Goal: Communication & Community: Answer question/provide support

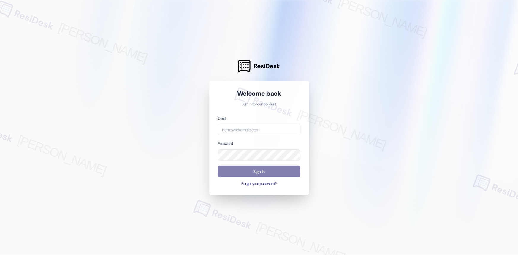
type input "automated-surveys-crawford_hoying-richelle.acueza@crawford_hoying.com"
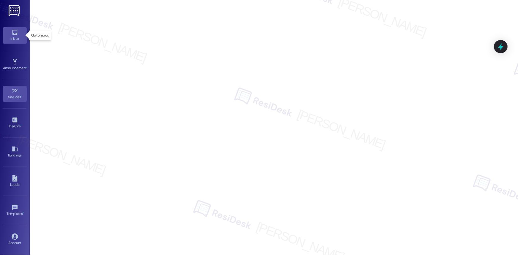
click at [12, 33] on icon at bounding box center [15, 32] width 7 height 7
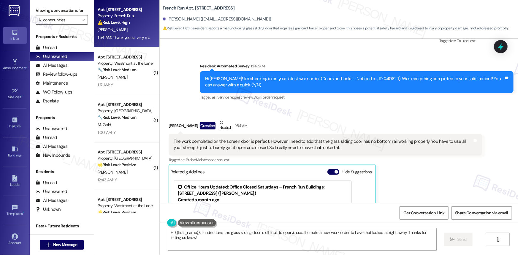
scroll to position [3315, 0]
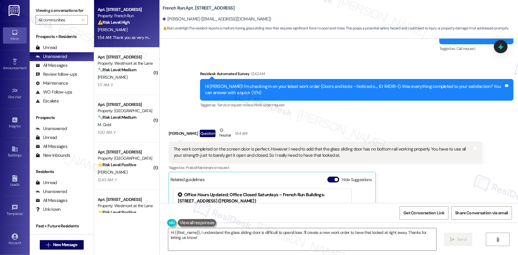
click at [243, 149] on div "The work completed on the screen door is perfect. However I need to add that th…" at bounding box center [323, 152] width 299 height 13
click at [244, 149] on div "The work completed on the screen door is perfect. However I need to add that th…" at bounding box center [323, 152] width 299 height 13
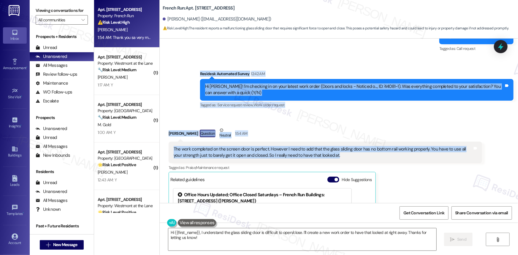
drag, startPoint x: 196, startPoint y: 72, endPoint x: 342, endPoint y: 154, distance: 166.8
click at [342, 154] on div "WO Opened request: Appliance - May 05, 2020 at 8:20 PM Status : Complete Priori…" at bounding box center [339, 121] width 359 height 165
copy div "Residesk Automated Survey 12:42 AM Hi Robert! I'm checking in on your latest wo…"
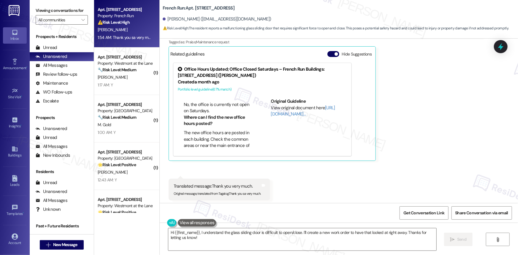
scroll to position [3451, 0]
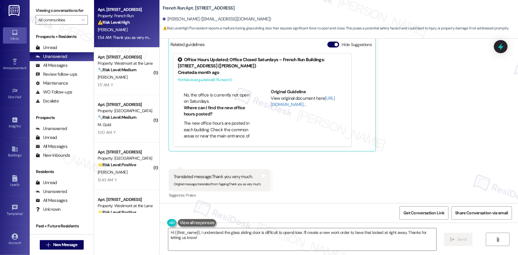
click at [231, 174] on div "Translated message: Thank you very much." at bounding box center [217, 177] width 87 height 6
copy div "Translated message: Thank you very much."
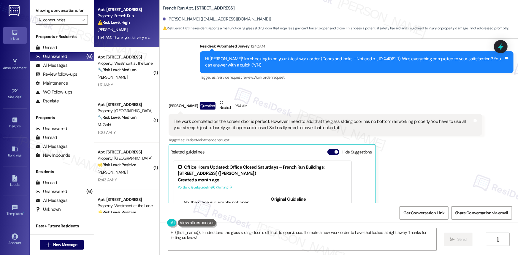
scroll to position [3342, 0]
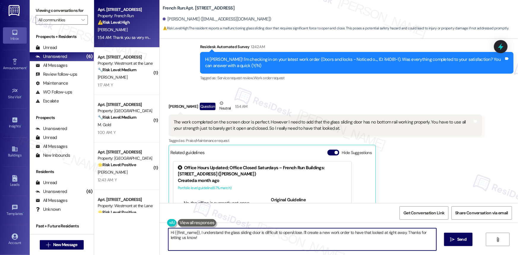
click at [223, 239] on textarea "Hi {{first_name}}, I understand the glass sliding door is difficult to open/clo…" at bounding box center [302, 239] width 268 height 22
paste textarea "Thanks for the update, Robert—and I’m glad to hear the screen door was taken ca…"
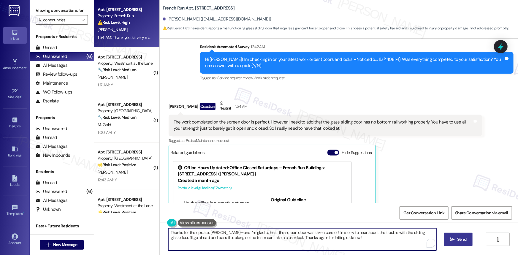
click at [461, 238] on span "Send" at bounding box center [462, 239] width 9 height 6
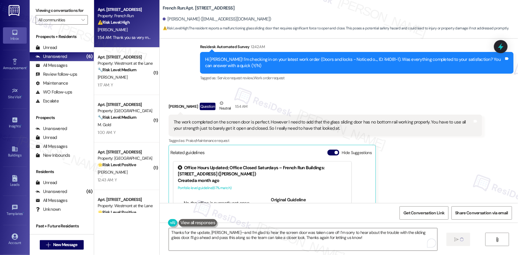
type textarea "Fetching suggested responses. Please feel free to read through the conversation…"
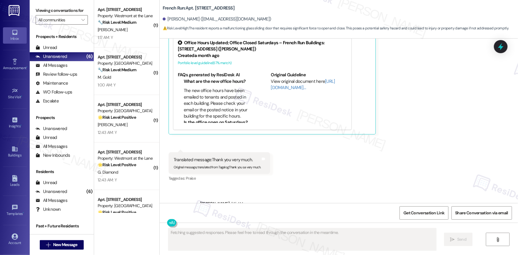
scroll to position [3498, 0]
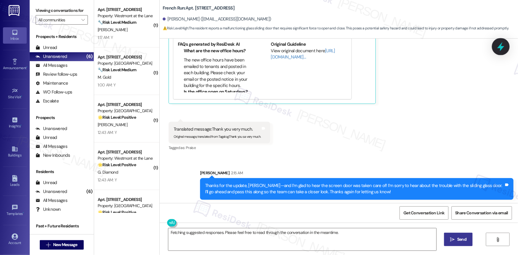
click at [501, 49] on icon at bounding box center [501, 46] width 7 height 9
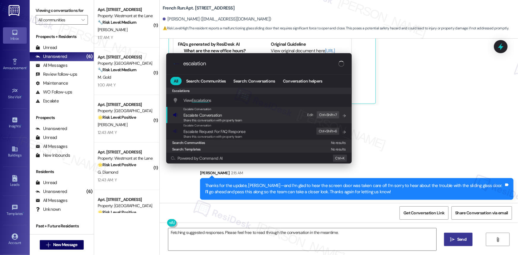
type input "escalation"
click at [214, 114] on span "Escalate Conversation" at bounding box center [203, 115] width 38 height 5
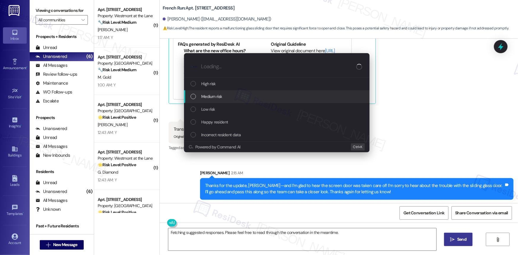
click at [193, 93] on div "Medium risk" at bounding box center [278, 96] width 174 height 7
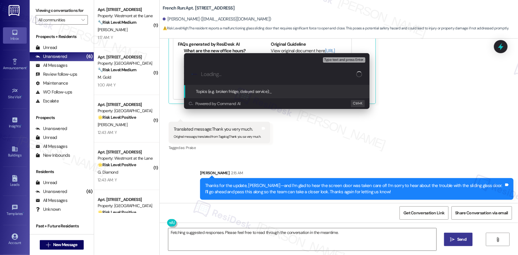
click at [229, 74] on input "Loading..." at bounding box center [278, 74] width 155 height 6
paste input "Resident Follow-Up – Sliding Glass Door Difficult to Open (Work Order ID: 44081…"
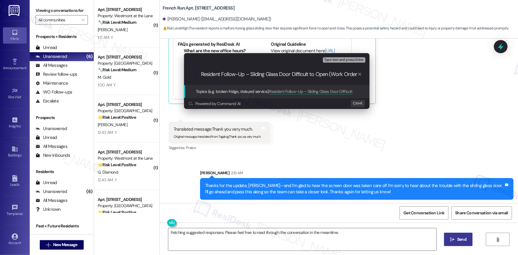
scroll to position [0, 27]
type input "Resident Follow-Up – Sliding Glass Door Difficult to Open (Work Order ID: 44081…"
drag, startPoint x: 482, startPoint y: 95, endPoint x: 490, endPoint y: 71, distance: 25.3
click at [482, 94] on div "Escalate Conversation Medium risk Topics (e.g. broken fridge, delayed service) …" at bounding box center [259, 127] width 518 height 255
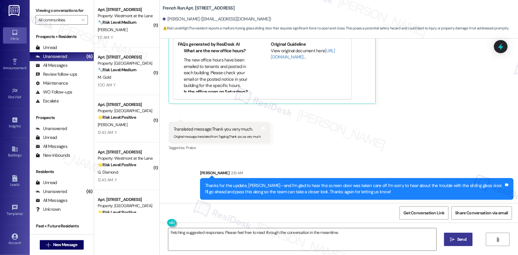
drag, startPoint x: 501, startPoint y: 50, endPoint x: 496, endPoint y: 51, distance: 4.5
click at [501, 49] on icon at bounding box center [501, 47] width 8 height 8
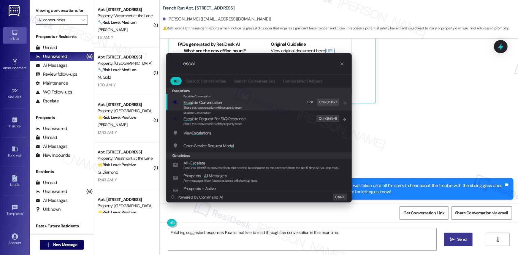
type input "escal"
click at [214, 102] on span "Escal ate Conversation" at bounding box center [203, 102] width 38 height 5
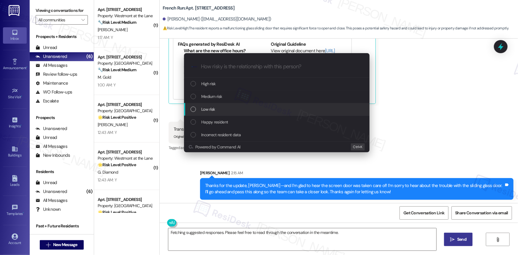
drag, startPoint x: 196, startPoint y: 108, endPoint x: 204, endPoint y: 103, distance: 8.8
click at [197, 108] on div "Low risk" at bounding box center [278, 109] width 174 height 7
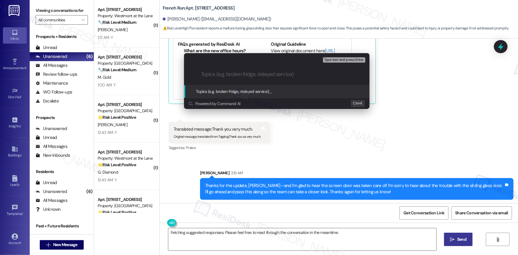
click at [228, 75] on input "Topics (e.g. broken fridge, delayed service)" at bounding box center [281, 74] width 161 height 6
paste input "Resident Follow-Up – Sliding Glass Door Difficult to Open (Work Order ID: 44081…"
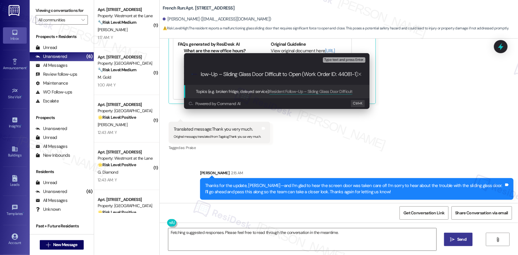
type input "Resident Follow-Up – Sliding Glass Door Difficult to Open (Work Order ID: 44081…"
click at [214, 89] on span "Topics (e.g. broken fridge, delayed service):" at bounding box center [233, 91] width 74 height 5
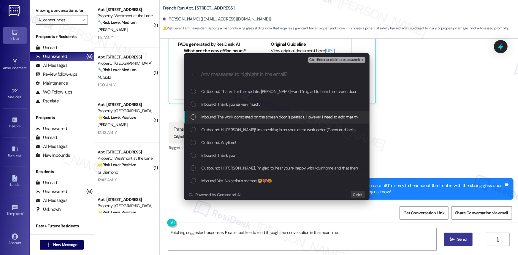
click at [194, 117] on div "List of options" at bounding box center [193, 116] width 5 height 5
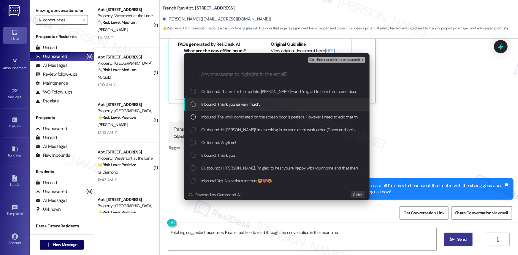
click at [194, 101] on div "Inbound: Thank you sa very much." at bounding box center [278, 104] width 174 height 7
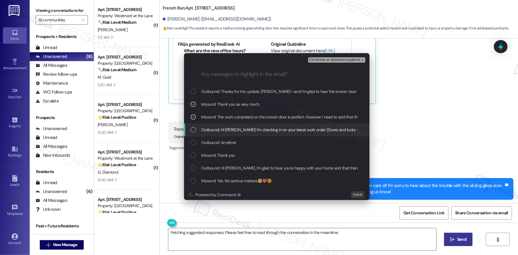
click at [195, 130] on div "List of options" at bounding box center [193, 129] width 5 height 5
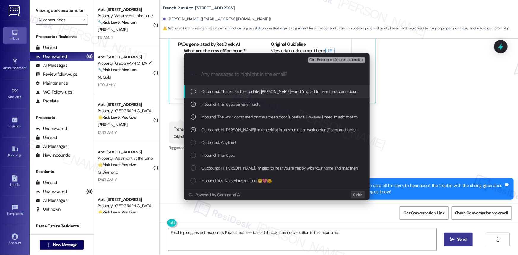
click at [193, 92] on div "List of options" at bounding box center [193, 91] width 5 height 5
click at [194, 92] on icon "List of options" at bounding box center [193, 91] width 4 height 4
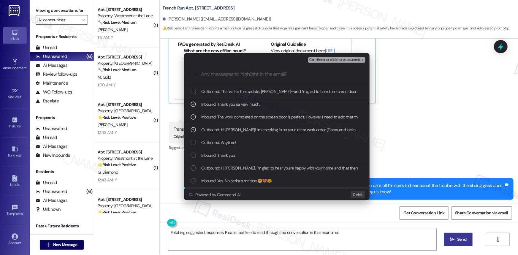
click at [461, 236] on div "Escalate Conversation Low risk Resident Follow-Up – Sliding Glass Door Difficul…" at bounding box center [259, 127] width 518 height 255
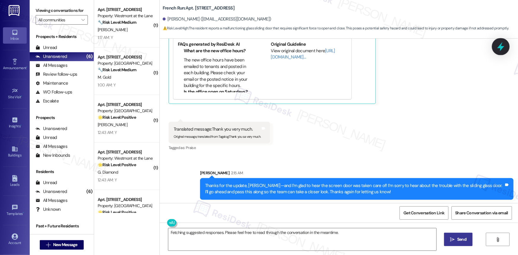
click at [505, 47] on icon at bounding box center [501, 47] width 10 height 10
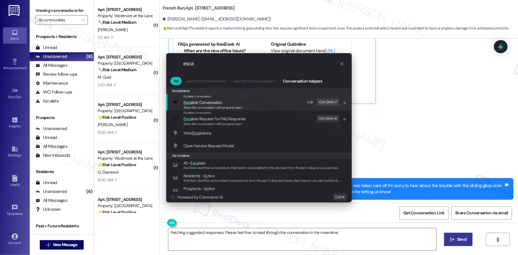
type input "esca"
click at [217, 103] on span "Esca late Conversation" at bounding box center [203, 102] width 38 height 5
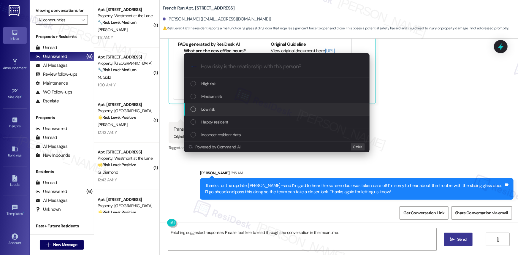
click at [191, 109] on div "List of options" at bounding box center [193, 109] width 5 height 5
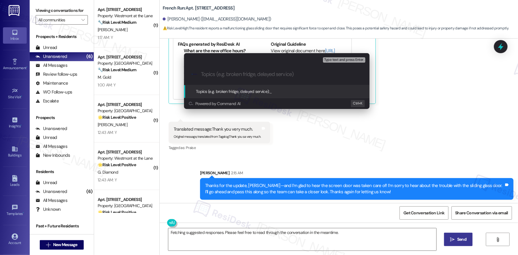
paste input "Resident Follow-Up – Sliding Glass Door Difficult to Open (Work Order ID: 44081…"
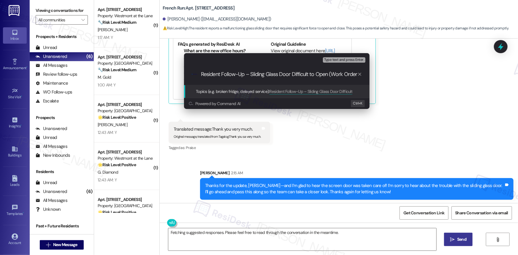
scroll to position [0, 27]
type input "Resident Follow-Up – Sliding Glass Door Difficult to Open (Work Order ID: 44081…"
click at [229, 91] on span "Topics (e.g. broken fridge, delayed service):" at bounding box center [233, 91] width 74 height 5
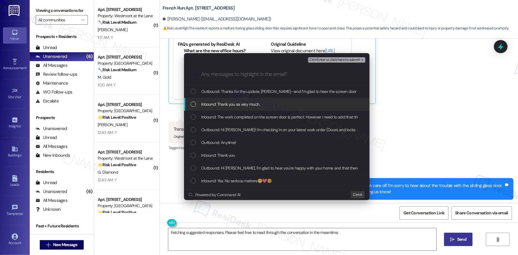
click at [193, 104] on div "List of options" at bounding box center [193, 104] width 5 height 5
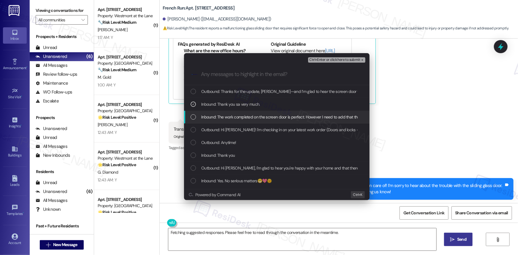
click at [195, 116] on div "List of options" at bounding box center [193, 116] width 5 height 5
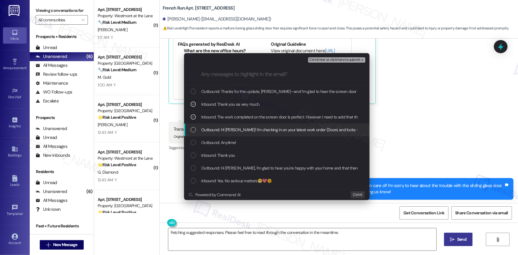
click at [193, 130] on div "List of options" at bounding box center [193, 129] width 5 height 5
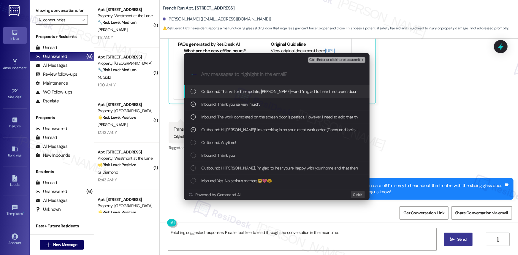
click at [338, 59] on span "Ctrl+Enter or click here to submit" at bounding box center [335, 60] width 51 height 4
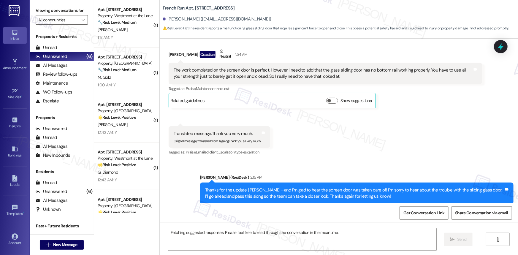
scroll to position [3449, 0]
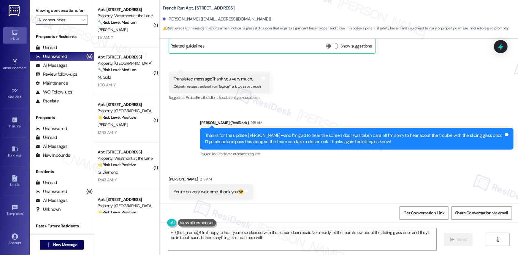
type textarea "Hi {{first_name}}! I'm happy to hear you're so pleased with the screen door rep…"
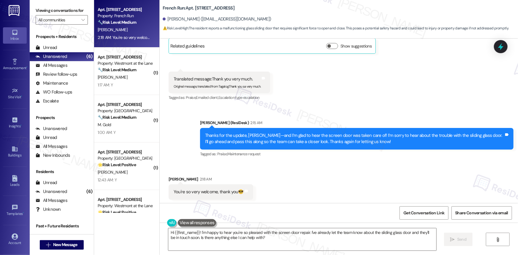
click at [294, 136] on div "Thanks for the update, [PERSON_NAME]—and I’m glad to hear the screen door was t…" at bounding box center [354, 138] width 299 height 13
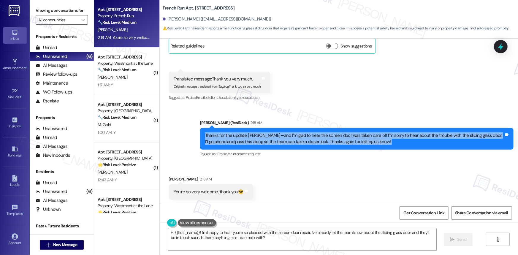
click at [294, 136] on div "Thanks for the update, [PERSON_NAME]—and I’m glad to hear the screen door was t…" at bounding box center [354, 138] width 299 height 13
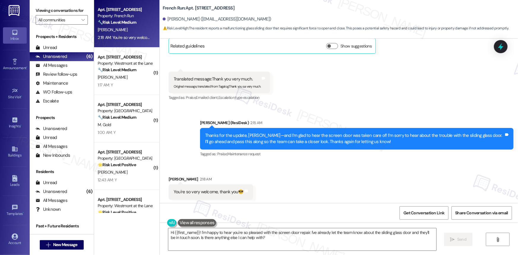
click at [298, 165] on div "Received via SMS Robert Wolfe Jr 2:18 AM You're so very welcome, thank you😎 Tag…" at bounding box center [339, 183] width 359 height 41
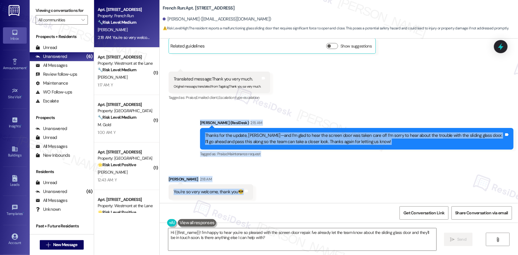
drag, startPoint x: 196, startPoint y: 122, endPoint x: 256, endPoint y: 194, distance: 94.1
click at [253, 194] on div "WO Opened request: Appliance - May 05, 2020 at 8:20 PM Status : Complete Priori…" at bounding box center [339, 121] width 359 height 165
copy div "Sarah (ResiDesk) 2:15 AM Thanks for the update, Robert—and I’m glad to hear the…"
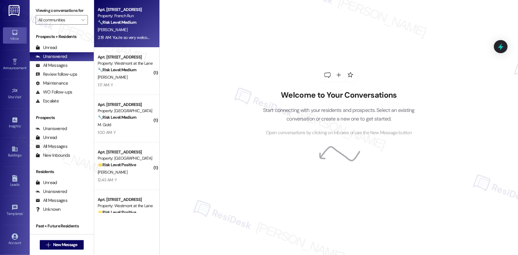
click at [123, 7] on div "Apt. [STREET_ADDRESS]" at bounding box center [125, 10] width 55 height 6
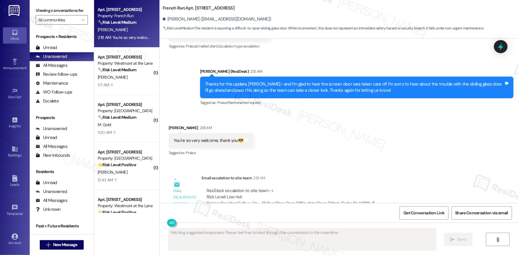
scroll to position [3531, 0]
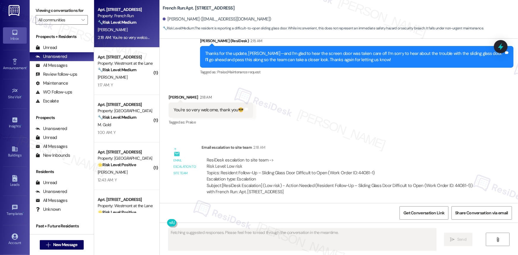
click at [375, 111] on div "Received via SMS [PERSON_NAME] 2:18 AM You're so very welcome, thank you😎 Tags …" at bounding box center [339, 106] width 359 height 50
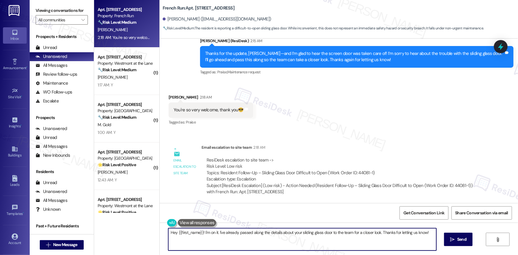
click at [248, 232] on textarea "Hey {{first_name}}! I'm on it. I've already passed along the details about your…" at bounding box center [302, 239] width 268 height 22
paste textarea "You’re very welcome, [PERSON_NAME]! 😎 Thanks again for keeping us in the loop—w…"
type textarea "You’re very welcome, [PERSON_NAME]! 😎 Thanks again for keeping us in the loop—w…"
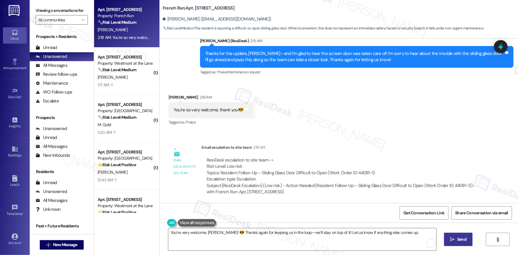
click at [460, 238] on span "Send" at bounding box center [462, 239] width 9 height 6
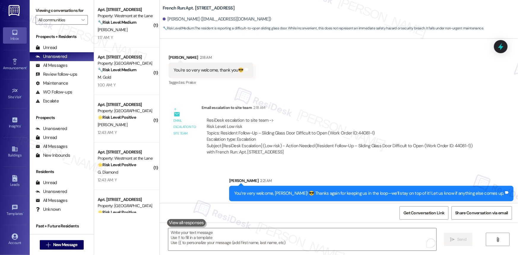
scroll to position [3572, 0]
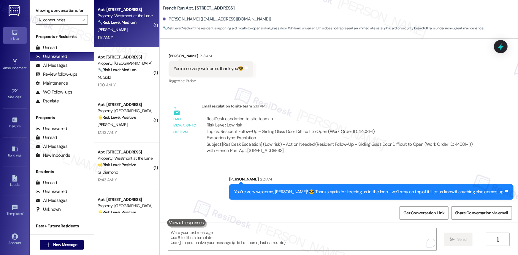
click at [119, 20] on strong "🔧 Risk Level: Medium" at bounding box center [117, 22] width 39 height 5
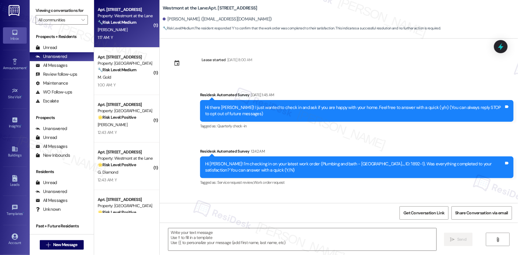
scroll to position [38, 0]
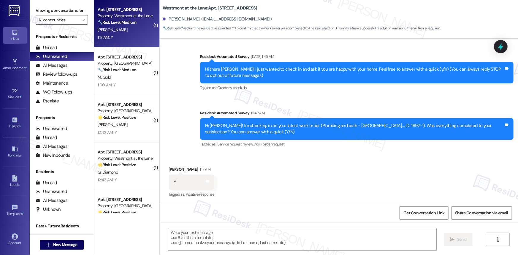
type textarea "Fetching suggested responses. Please feel free to read through the conversation…"
click at [501, 47] on icon at bounding box center [501, 46] width 7 height 9
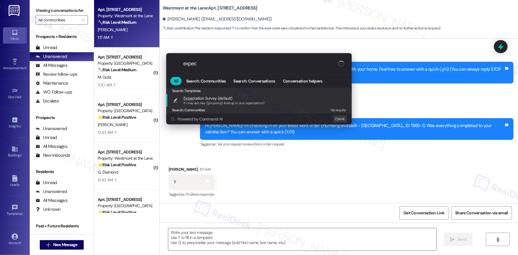
type input "expec"
click at [201, 96] on span "Expec tation Survey (default)" at bounding box center [208, 98] width 49 height 7
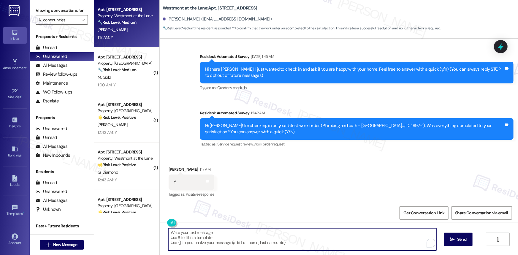
type textarea "If I may ask...has {{property}} lived up to your expectations?"
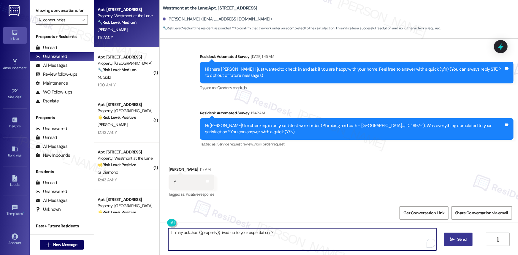
click at [461, 235] on button " Send" at bounding box center [458, 239] width 29 height 13
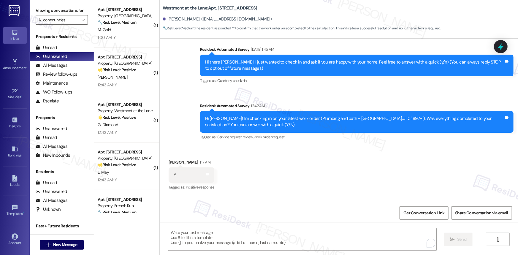
scroll to position [80, 0]
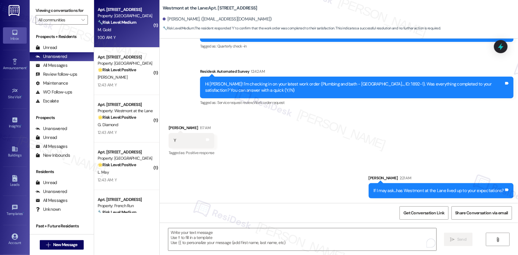
click at [129, 36] on div "1:00 AM: Y 1:00 AM: Y" at bounding box center [125, 37] width 56 height 7
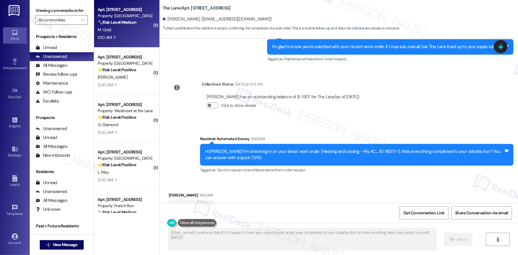
scroll to position [700, 0]
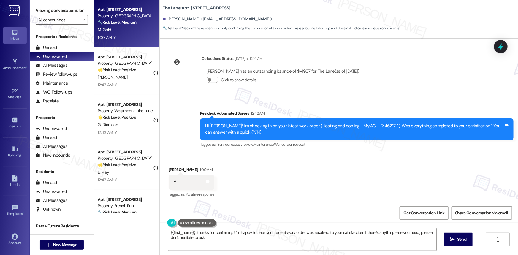
type textarea "{{first_name}}, thanks for confirming! I'm happy to hear your recent work order…"
click at [361, 170] on div "Received via SMS [PERSON_NAME] 1:00 AM Y Tags and notes Tagged as: Positive res…" at bounding box center [339, 178] width 359 height 50
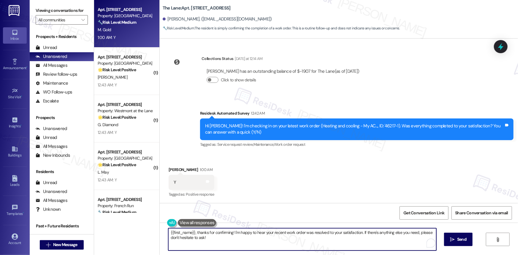
click at [301, 233] on textarea "{{first_name}}, thanks for confirming! I'm happy to hear your recent work order…" at bounding box center [302, 239] width 268 height 22
click at [501, 46] on icon at bounding box center [501, 46] width 7 height 9
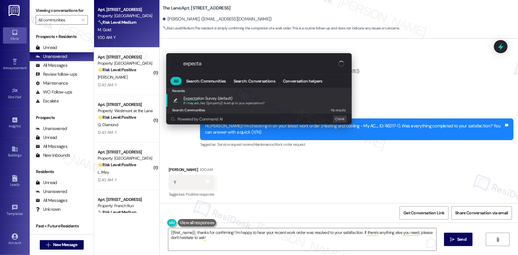
type input "expecta"
click at [205, 100] on span "Expecta tion Survey (default)" at bounding box center [208, 98] width 49 height 7
type textarea "If I may ask...has {{property}} lived up to your expectations?"
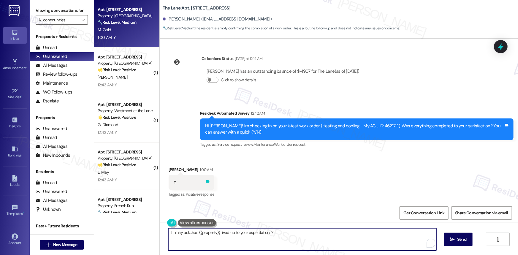
click at [206, 181] on icon at bounding box center [208, 181] width 4 height 3
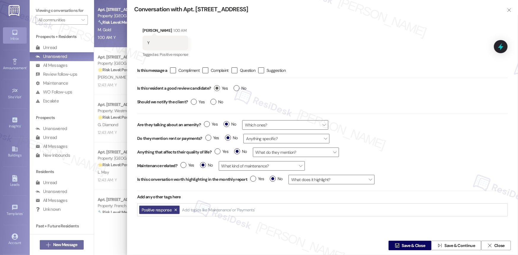
click at [217, 89] on label "Yes" at bounding box center [221, 88] width 14 height 6
click at [217, 89] on input "Yes" at bounding box center [221, 89] width 14 height 8
radio input "true"
click at [412, 245] on span "Save & Close" at bounding box center [413, 246] width 23 height 6
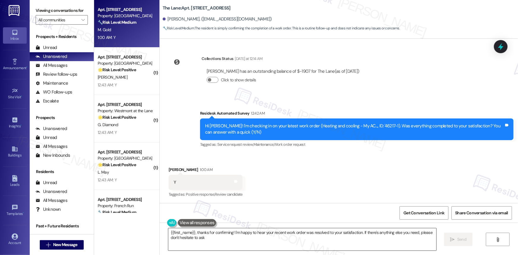
type textarea "{{first_name}}, thanks for confirming! I'm happy to hear your recent work order…"
click at [502, 49] on icon at bounding box center [501, 47] width 10 height 10
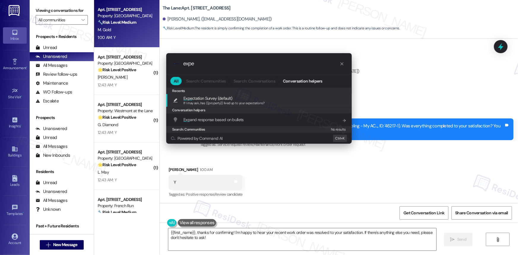
type input "expe"
click at [201, 98] on span "Expe ctation Survey (default)" at bounding box center [208, 98] width 49 height 7
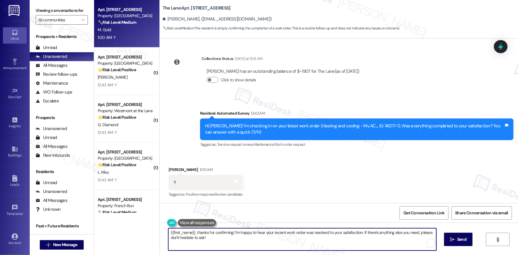
type textarea "If I may ask...has {{property}} lived up to your expectations?"
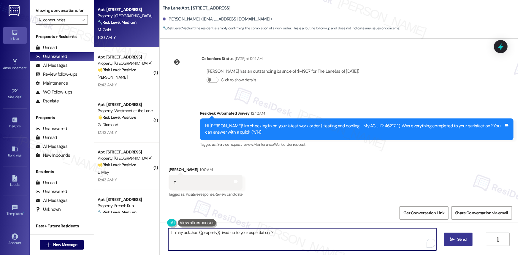
click at [460, 240] on span "Send" at bounding box center [462, 239] width 9 height 6
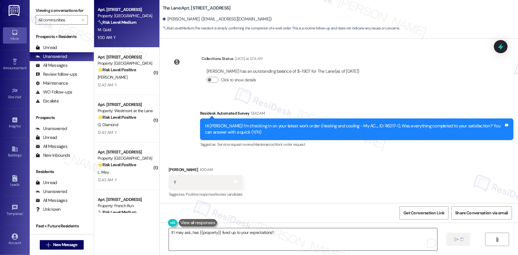
click at [329, 234] on textarea "If I may ask...has {{property}} lived up to your expectations?" at bounding box center [303, 239] width 268 height 22
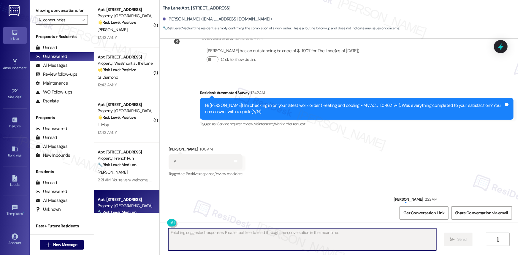
scroll to position [742, 0]
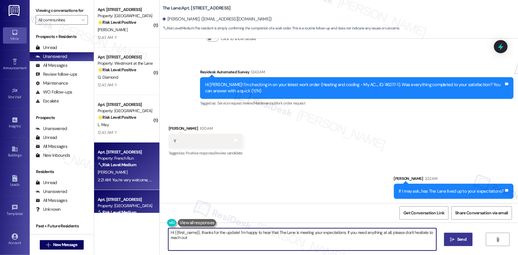
type textarea "Hi {{first_name}}, thanks for the update! I'm happy to hear that The Lane is me…"
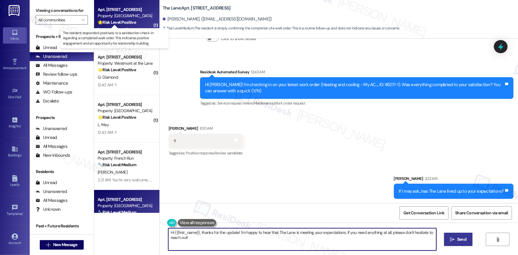
click at [127, 23] on strong "🌟 Risk Level: Positive" at bounding box center [117, 22] width 38 height 5
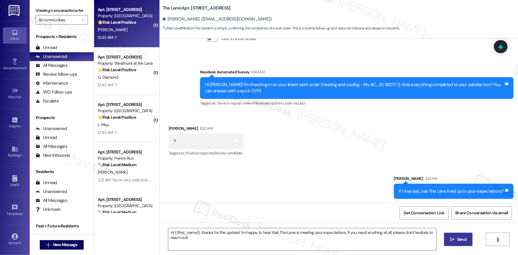
type textarea "Fetching suggested responses. Please feel free to read through the conversation…"
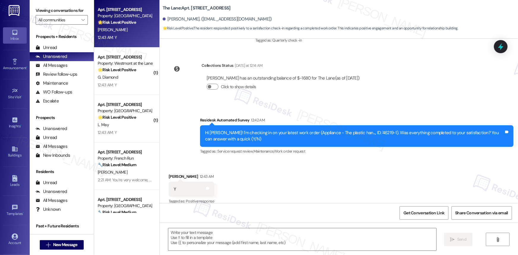
scroll to position [1688, 0]
click at [206, 186] on icon at bounding box center [208, 188] width 4 height 4
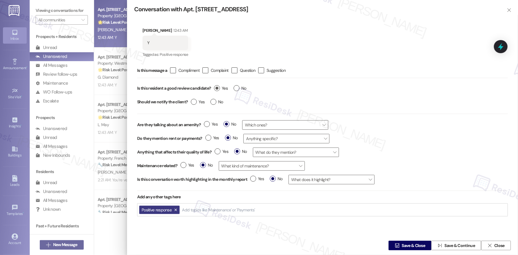
click at [218, 89] on label "Yes" at bounding box center [221, 88] width 14 height 6
click at [218, 89] on input "Yes" at bounding box center [221, 89] width 14 height 8
radio input "true"
click at [407, 243] on span "Save & Close" at bounding box center [413, 246] width 23 height 6
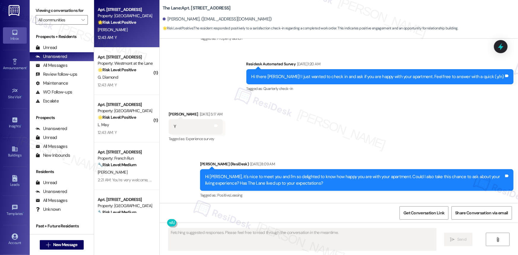
type textarea "Fetching suggested responses. Please feel free to read through the conversation…"
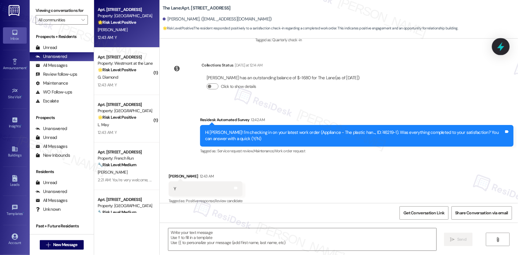
click at [504, 47] on icon at bounding box center [501, 47] width 10 height 10
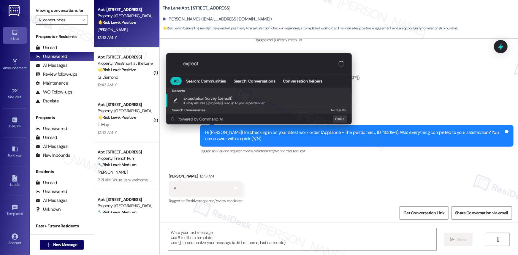
type input "expect"
click at [211, 101] on span "If I may ask...has {{property}} lived up to your expectations?" at bounding box center [224, 103] width 81 height 4
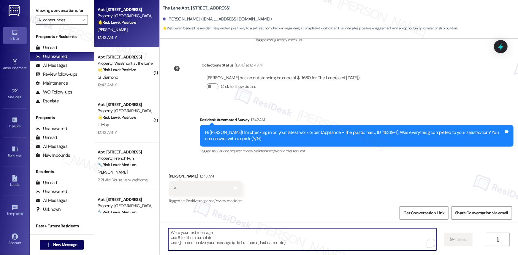
type textarea "If I may ask...has {{property}} lived up to your expectations?"
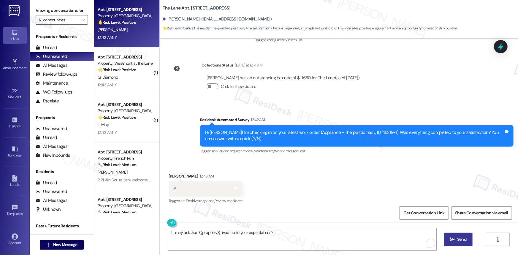
drag, startPoint x: 460, startPoint y: 239, endPoint x: 458, endPoint y: 235, distance: 5.2
click at [460, 239] on span "Send" at bounding box center [462, 239] width 9 height 6
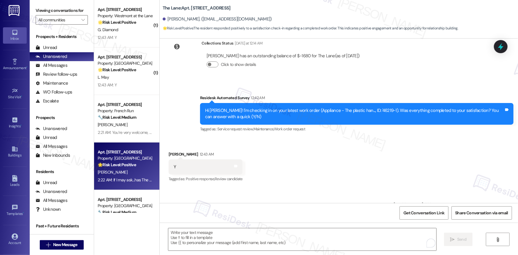
scroll to position [1729, 0]
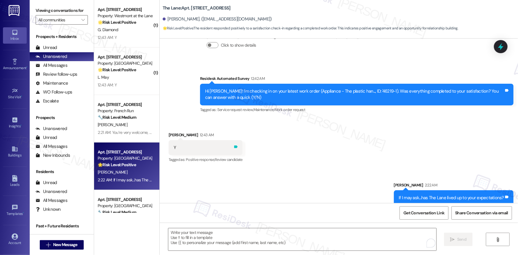
click at [236, 145] on icon at bounding box center [236, 147] width 4 height 4
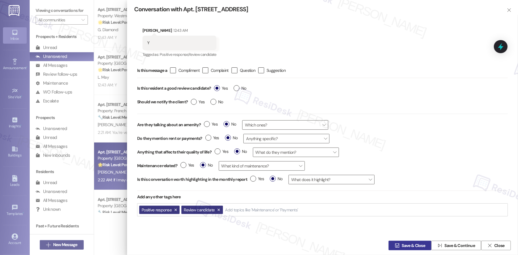
click at [408, 247] on span "Save & Close" at bounding box center [413, 246] width 23 height 6
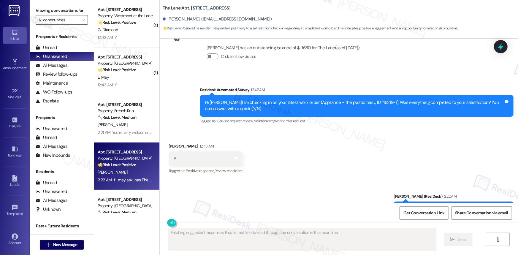
scroll to position [1738, 0]
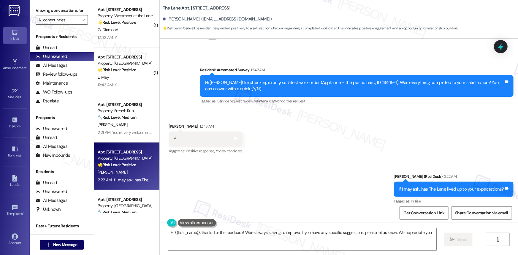
type textarea "Hi {{first_name}}, thanks for the feedback! We're always striving to improve. I…"
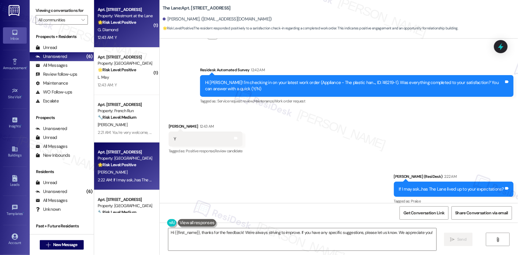
click at [121, 18] on div "Property: Westmont at the Lane" at bounding box center [125, 16] width 55 height 6
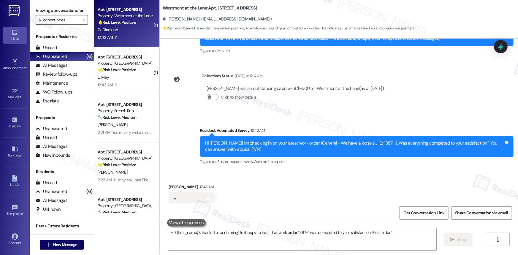
scroll to position [93, 0]
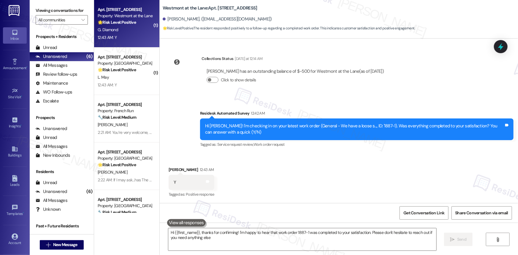
type textarea "Hi {{first_name}}, thanks for confirming! I'm happy to hear that work order 188…"
click at [206, 181] on icon at bounding box center [208, 181] width 4 height 3
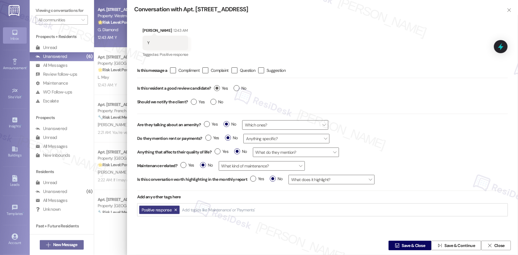
click at [217, 88] on label "Yes" at bounding box center [221, 88] width 14 height 6
click at [217, 88] on input "Yes" at bounding box center [221, 89] width 14 height 8
radio input "true"
click at [406, 245] on span "Save & Close" at bounding box center [413, 246] width 23 height 6
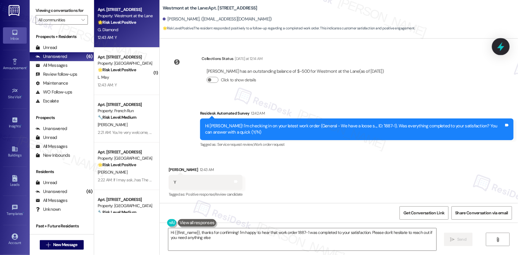
type textarea "Hi {{first_name}}, thanks for confirming! I'm happy to hear that work order 188…"
click at [498, 48] on icon at bounding box center [501, 46] width 7 height 9
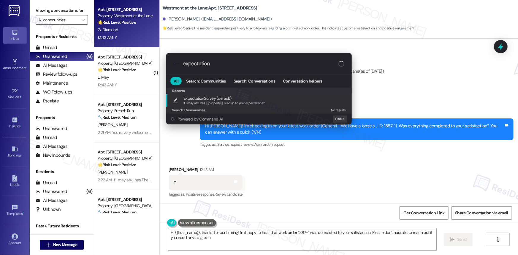
type input "expectation"
click at [203, 98] on span "Expectation" at bounding box center [194, 98] width 20 height 5
type textarea "If I may ask...has {{property}} lived up to your expectations?"
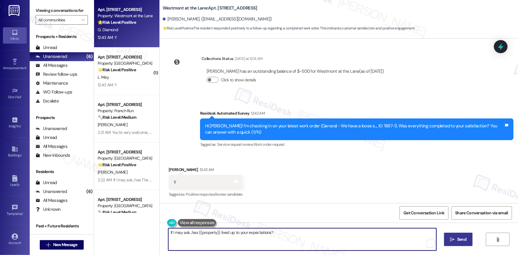
click at [461, 236] on span "Send" at bounding box center [462, 239] width 9 height 6
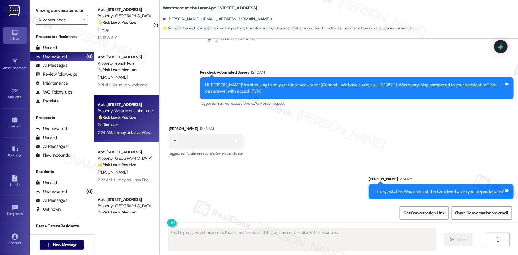
scroll to position [134, 0]
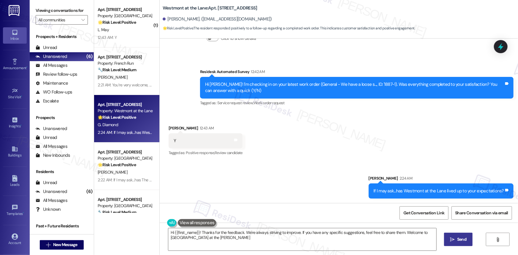
type textarea "Hi {{first_name}}! Thanks for the feedback. We're always striving to improve. I…"
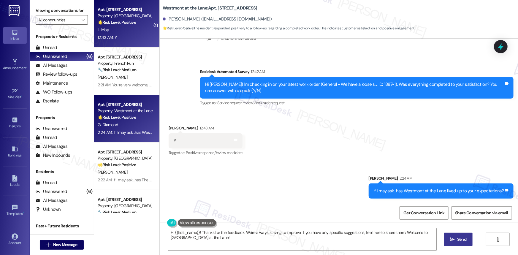
click at [131, 21] on strong "🌟 Risk Level: Positive" at bounding box center [117, 22] width 38 height 5
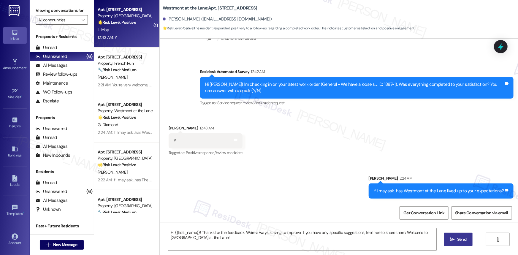
type textarea "Fetching suggested responses. Please feel free to read through the conversation…"
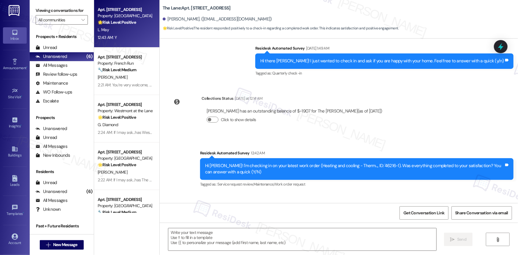
scroll to position [199, 0]
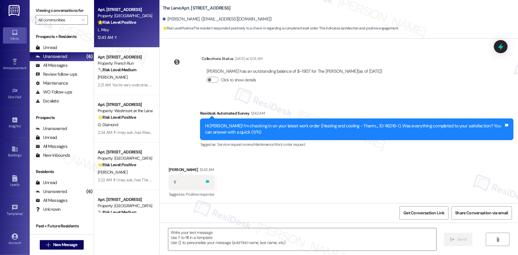
click at [206, 181] on icon at bounding box center [208, 181] width 4 height 3
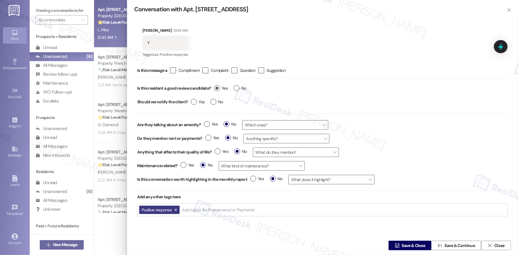
click at [221, 86] on span "Yes" at bounding box center [221, 88] width 14 height 6
click at [221, 86] on input "Yes" at bounding box center [221, 89] width 14 height 8
radio input "true"
click at [405, 242] on span " Save & Close" at bounding box center [410, 245] width 33 height 9
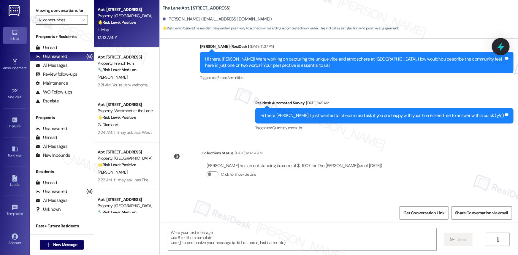
type textarea "Fetching suggested responses. Please feel free to read through the conversation…"
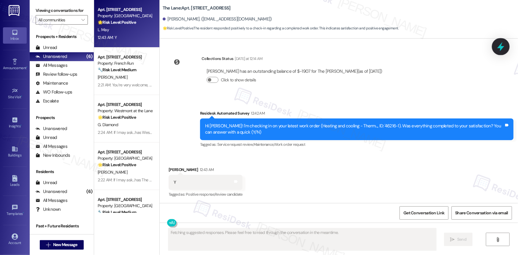
click at [502, 45] on icon at bounding box center [501, 47] width 10 height 10
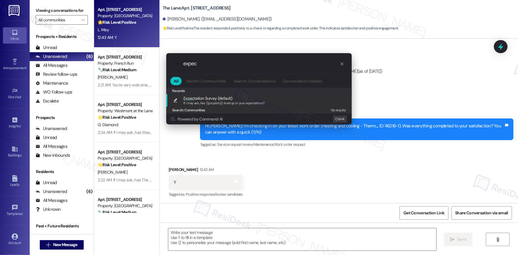
type input "expec"
click at [220, 97] on span "Expec tation Survey (default)" at bounding box center [208, 98] width 49 height 7
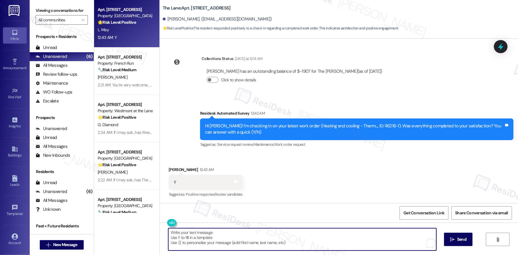
type textarea "If I may ask...has {{property}} lived up to your expectations?"
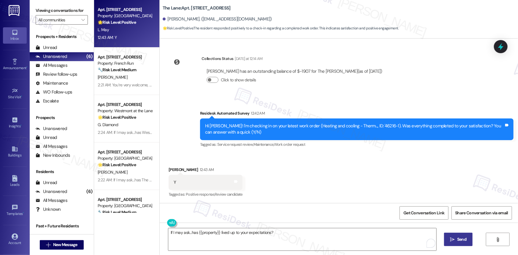
click at [465, 236] on span "Send" at bounding box center [462, 239] width 9 height 6
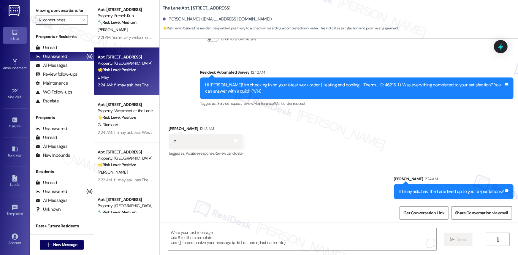
scroll to position [241, 0]
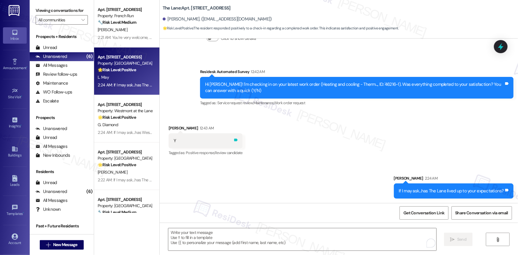
click at [235, 141] on icon at bounding box center [236, 140] width 4 height 4
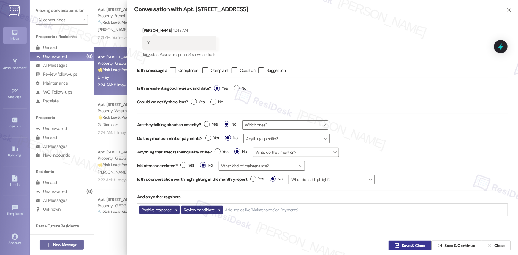
click at [407, 247] on span "Save & Close" at bounding box center [413, 246] width 23 height 6
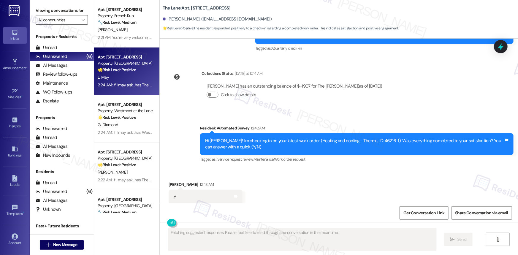
scroll to position [199, 0]
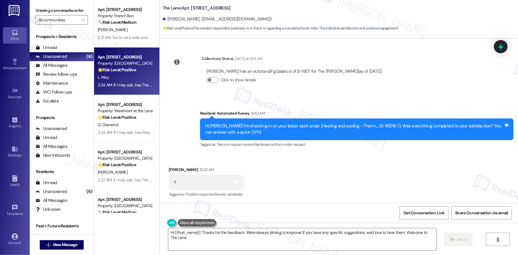
type textarea "Hi {{first_name}}! Thanks for the feedback. We're always striving to improve! I…"
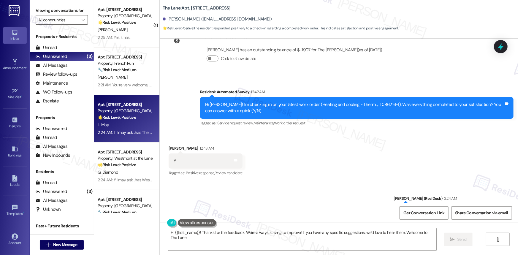
scroll to position [250, 0]
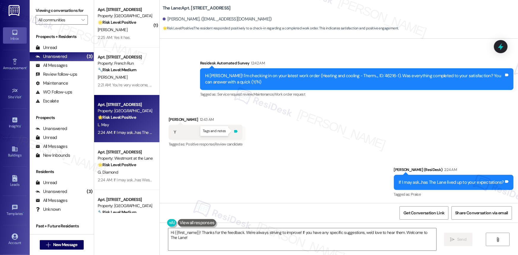
click at [234, 132] on icon at bounding box center [236, 131] width 4 height 3
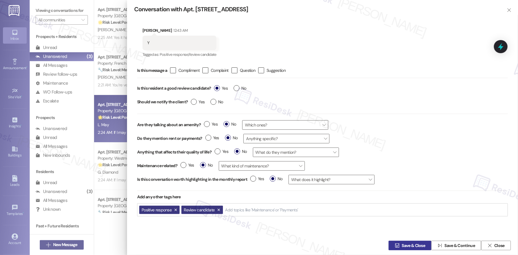
click at [408, 246] on span "Save & Close" at bounding box center [413, 246] width 23 height 6
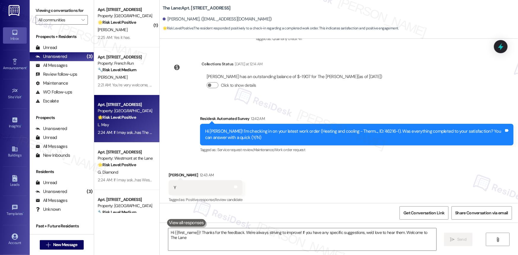
type textarea "Hi {{first_name}}! Thanks for the feedback. We're always striving to improve! I…"
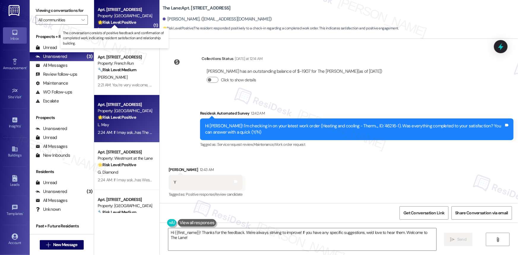
click at [102, 23] on strong "🌟 Risk Level: Positive" at bounding box center [117, 22] width 38 height 5
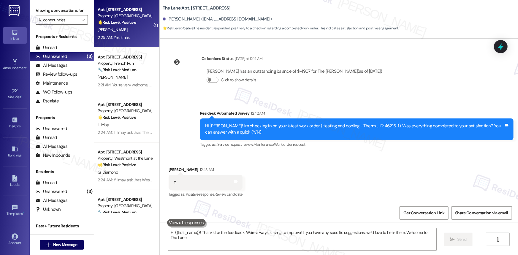
type textarea "Hi {{first_name}}! Thanks for the feedback. We're always striving to improve! I…"
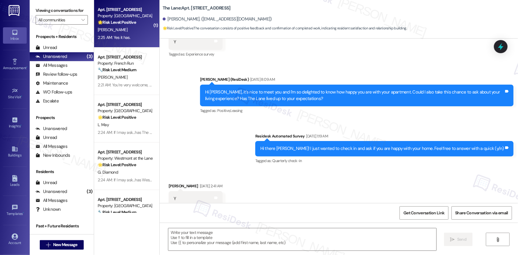
type textarea "Fetching suggested responses. Please feel free to read through the conversation…"
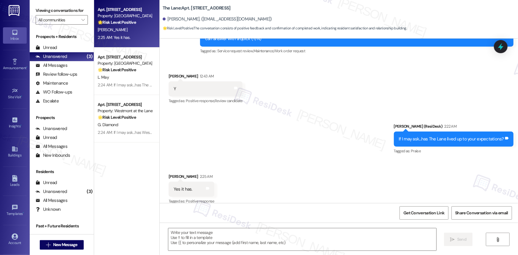
scroll to position [1788, 0]
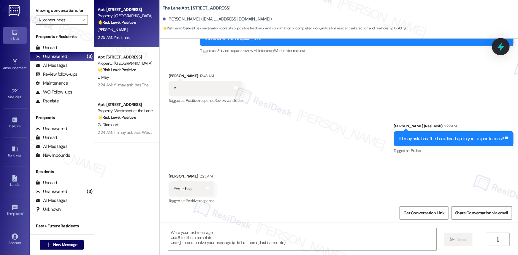
click at [503, 48] on icon at bounding box center [501, 46] width 7 height 9
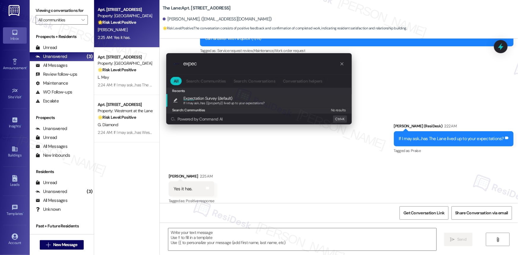
type input "expec"
click at [213, 97] on span "Expec tation Survey (default)" at bounding box center [208, 98] width 49 height 7
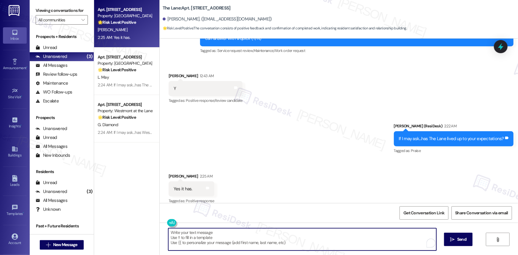
type textarea "If I may ask...has {{property}} lived up to your expectations?"
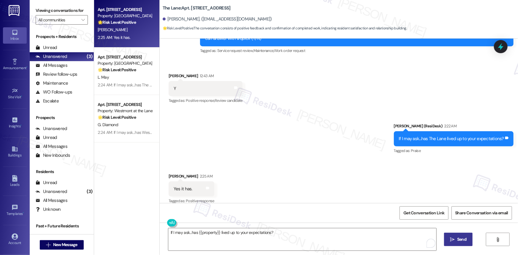
click at [465, 245] on button " Send" at bounding box center [458, 239] width 29 height 13
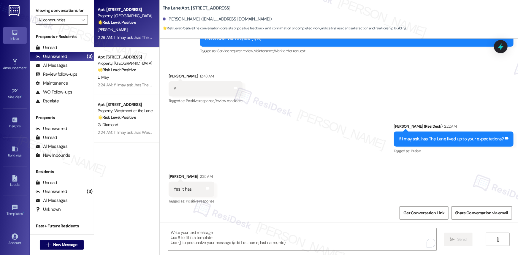
scroll to position [1830, 0]
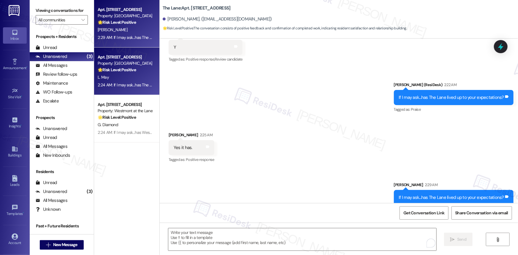
click at [128, 74] on div "L. May" at bounding box center [125, 77] width 56 height 7
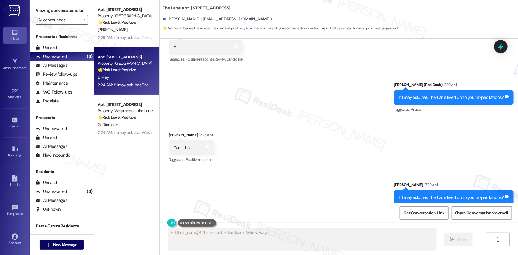
scroll to position [250, 0]
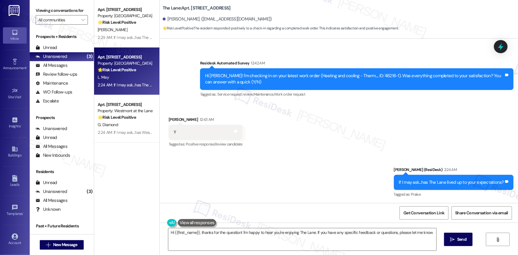
type textarea "Hi {{first_name}}, thanks for the question! I'm happy to hear you're enjoying T…"
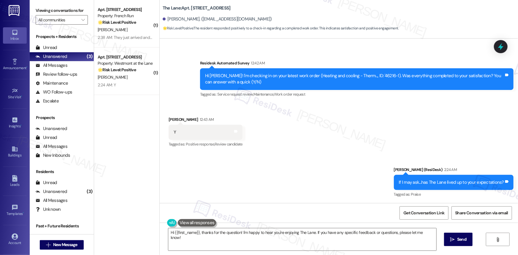
click at [231, 130] on div "Y Tags and notes" at bounding box center [206, 132] width 74 height 15
click at [234, 131] on icon at bounding box center [236, 131] width 4 height 4
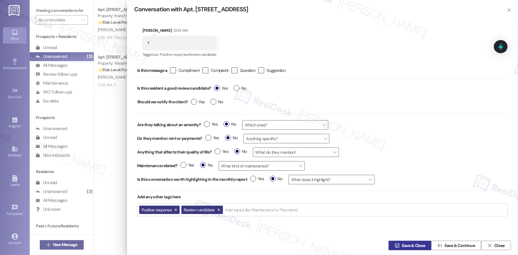
click at [421, 245] on span "Save & Close" at bounding box center [413, 246] width 23 height 6
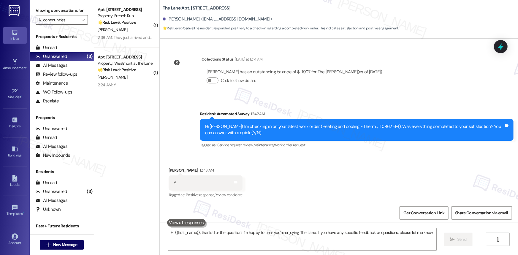
type textarea "Hi {{first_name}}, thanks for the question! I'm happy to hear you're enjoying T…"
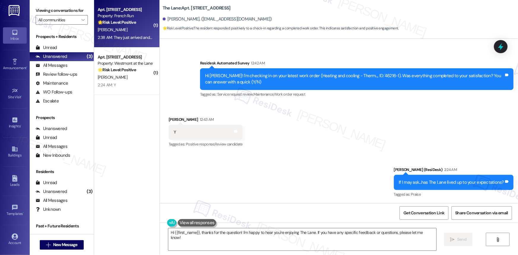
click at [131, 26] on div "[PERSON_NAME]" at bounding box center [125, 29] width 56 height 7
type textarea "Hi {{first_name}}, thanks for the question! I'm happy to hear you're enjoying T…"
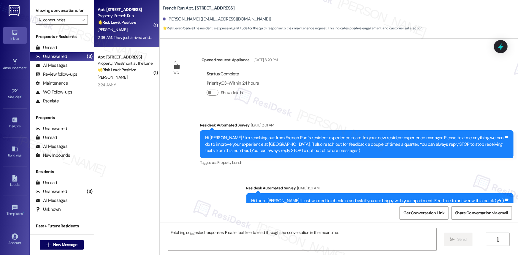
scroll to position [3742, 0]
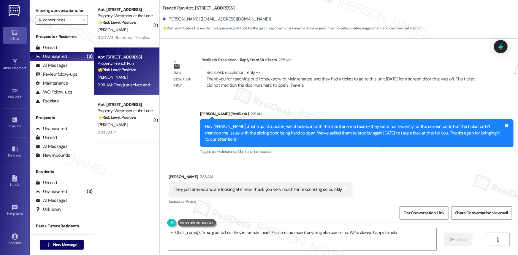
type textarea "Hi {{first_name}}, I'm so glad to hear they're already there! Please let us kno…"
click at [404, 233] on textarea "Hi {{first_name}}, I'm so glad to hear they're already there! Please let us kno…" at bounding box center [302, 239] width 268 height 22
click at [465, 240] on span "Send" at bounding box center [462, 239] width 9 height 6
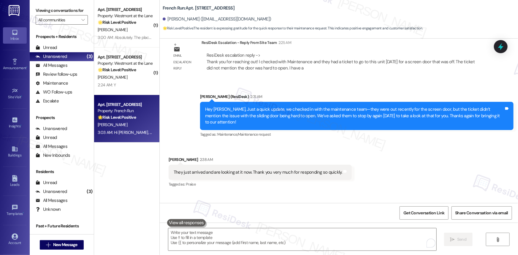
scroll to position [3783, 0]
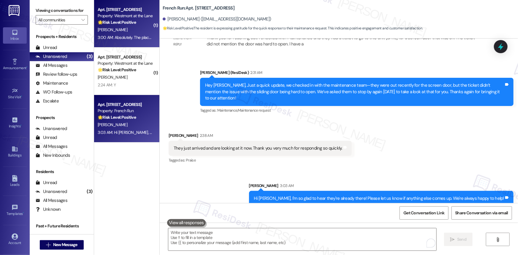
click at [113, 26] on div "Apt. [STREET_ADDRESS] Property: Westmont at the Lane 🌟 Risk Level: Positive The…" at bounding box center [125, 16] width 56 height 20
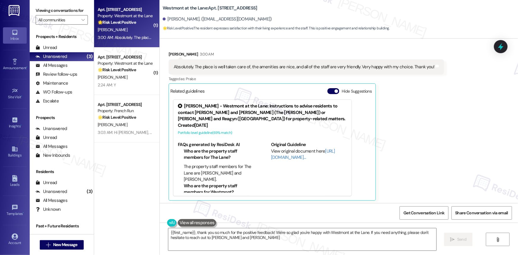
type textarea "{{first_name}}, thank you so much for the positive feedback! We're so glad you'…"
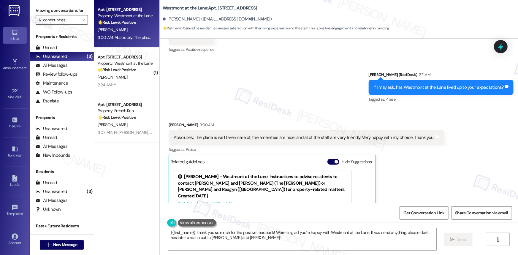
scroll to position [175, 0]
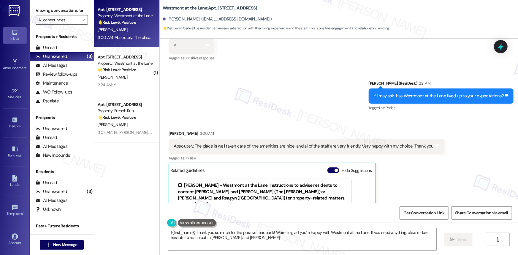
click at [386, 146] on div "Absolutely. The place is well taken care of, the amenities are nice, and all of…" at bounding box center [304, 146] width 261 height 6
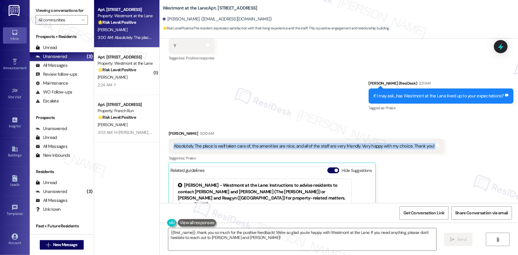
click at [386, 146] on div "Absolutely. The place is well taken care of, the amenities are nice, and all of…" at bounding box center [304, 146] width 261 height 6
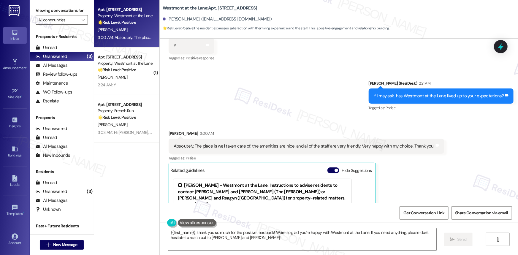
click at [333, 236] on textarea "{{first_name}}, thank you so much for the positive feedback! We're so glad you'…" at bounding box center [302, 239] width 268 height 22
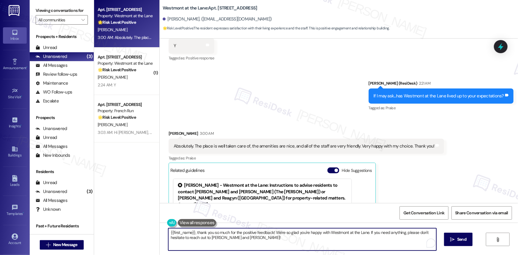
click at [333, 236] on textarea "{{first_name}}, thank you so much for the positive feedback! We're so glad you'…" at bounding box center [302, 239] width 268 height 22
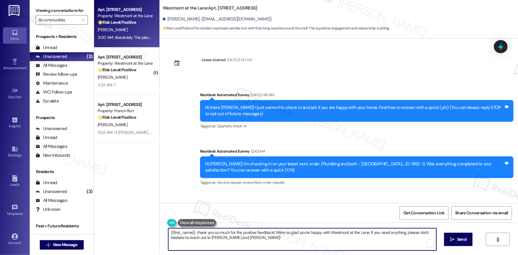
scroll to position [175, 0]
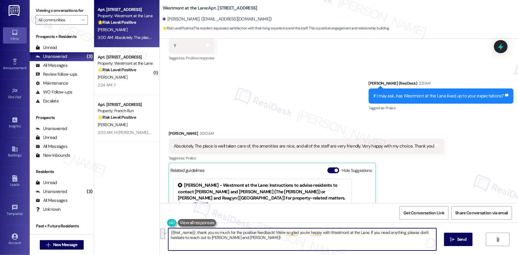
click at [255, 239] on textarea "{{first_name}}, thank you so much for the positive feedback! We're so glad you'…" at bounding box center [302, 239] width 268 height 22
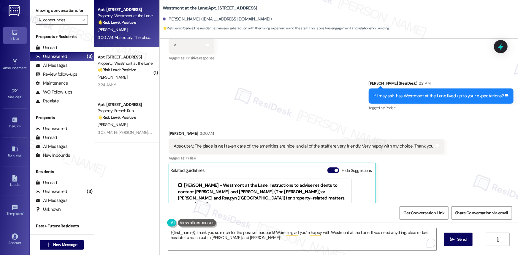
click at [265, 239] on textarea "{{first_name}}, thank you so much for the positive feedback! We're so glad you'…" at bounding box center [302, 239] width 268 height 22
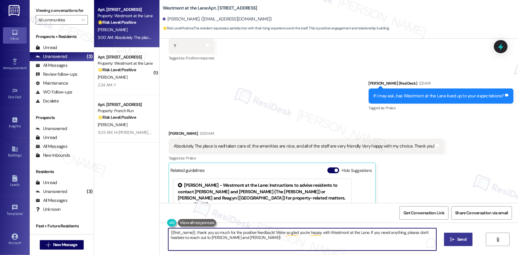
click at [458, 240] on span "Send" at bounding box center [462, 239] width 9 height 6
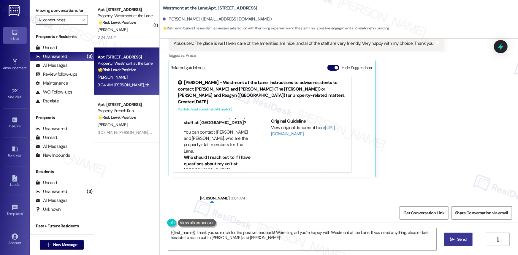
scroll to position [304, 0]
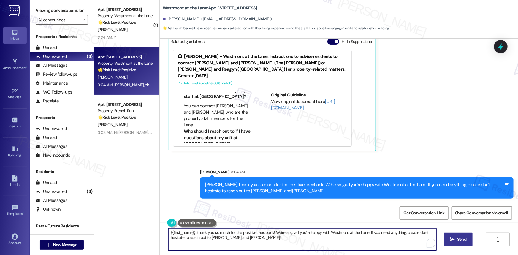
drag, startPoint x: 193, startPoint y: 232, endPoint x: 168, endPoint y: 232, distance: 25.3
click at [168, 232] on textarea "{{first_name}}, I'm so glad to hear you're enjoying Westmont at the Lane! It ma…" at bounding box center [302, 239] width 268 height 22
click at [232, 241] on textarea "{{first_name}}, I'm so glad to hear you're enjoying Westmont at the Lane! It ma…" at bounding box center [302, 239] width 268 height 22
click at [229, 239] on textarea "{{first_name}}, I'm so glad to hear you're enjoying Westmont at the Lane! It ma…" at bounding box center [302, 239] width 268 height 22
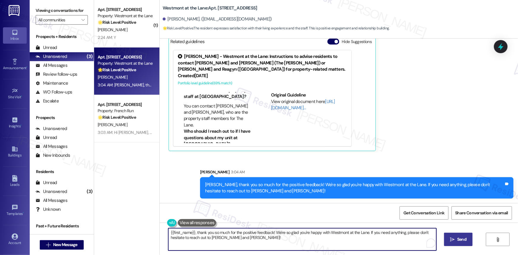
click at [229, 239] on textarea "{{first_name}}, I'm so glad to hear you're enjoying Westmont at the Lane! It ma…" at bounding box center [302, 239] width 268 height 22
paste textarea "If it’s not too much trouble, would you kindly consider sharing your feedback i…"
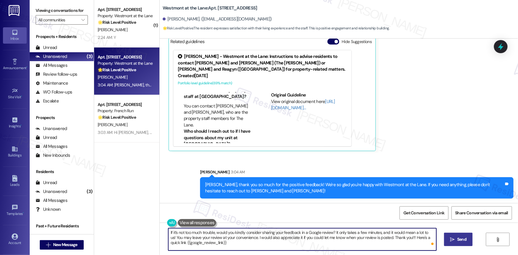
type textarea "If it’s not too much trouble, would you kindly consider sharing your feedback i…"
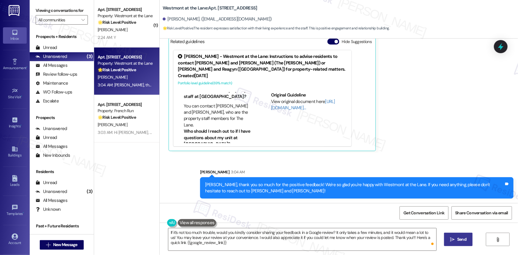
click at [459, 239] on span "Send" at bounding box center [462, 239] width 9 height 6
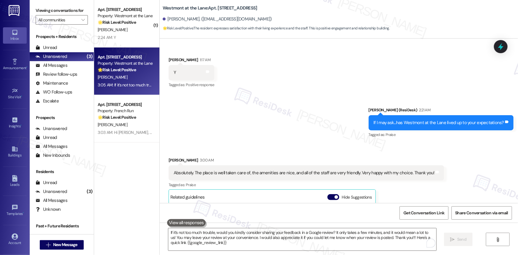
scroll to position [148, 0]
click at [436, 173] on icon at bounding box center [438, 172] width 4 height 4
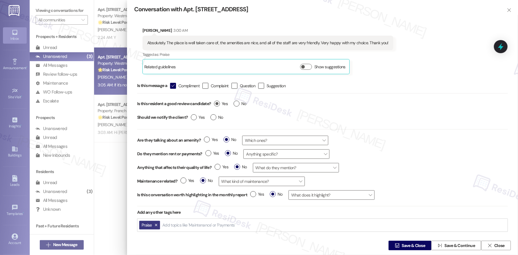
click at [218, 103] on label "Yes" at bounding box center [221, 104] width 14 height 6
click at [218, 103] on input "Yes" at bounding box center [221, 105] width 14 height 8
radio input "true"
click at [416, 247] on span "Save & Close" at bounding box center [413, 246] width 23 height 6
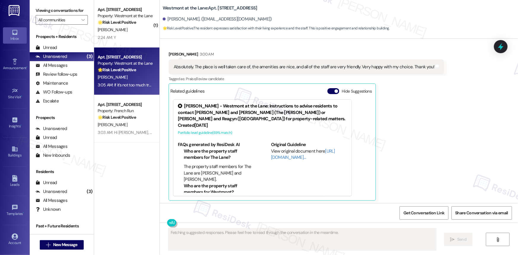
scroll to position [255, 0]
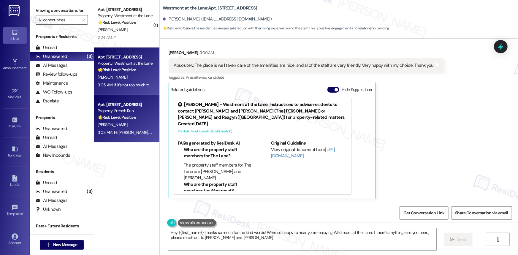
type textarea "Hey {{first_name}}, thanks so much for the kind words! We're so happy to hear y…"
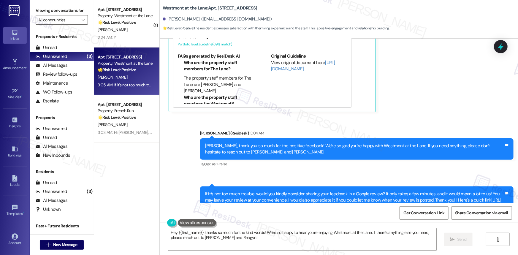
scroll to position [364, 0]
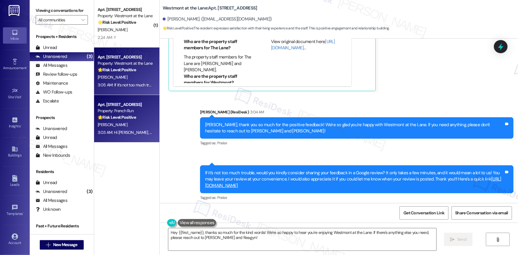
click at [125, 106] on div "Apt. [STREET_ADDRESS]" at bounding box center [125, 105] width 55 height 6
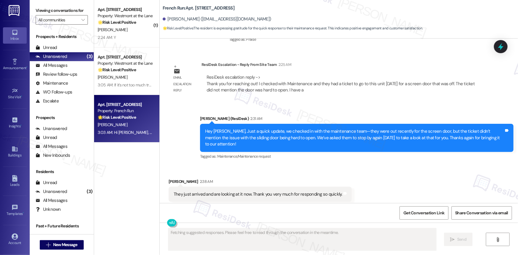
scroll to position [3792, 0]
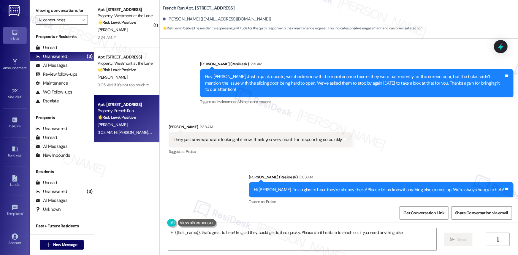
type textarea "Hi {{first_name}}, that's great to hear! I'm glad they could get to it so quick…"
click at [344, 138] on icon at bounding box center [346, 139] width 4 height 3
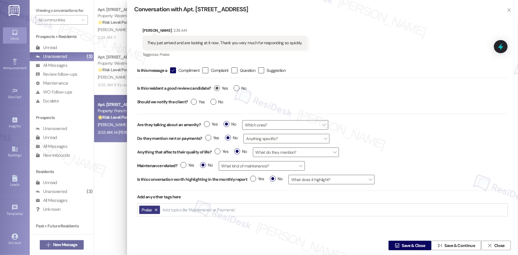
click at [218, 88] on label "Yes" at bounding box center [221, 88] width 14 height 6
click at [218, 88] on input "Yes" at bounding box center [221, 89] width 14 height 8
radio input "true"
click at [414, 244] on span "Save & Close" at bounding box center [413, 246] width 23 height 6
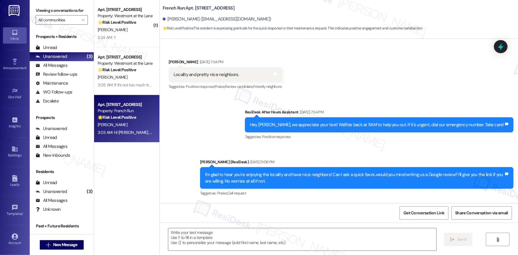
type textarea "Fetching suggested responses. Please feel free to read through the conversation…"
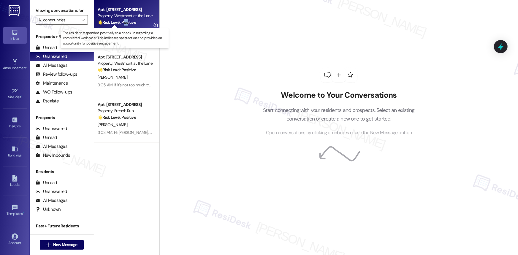
drag, startPoint x: 122, startPoint y: 22, endPoint x: 127, endPoint y: 22, distance: 5.1
click at [127, 22] on strong "🌟 Risk Level: Positive" at bounding box center [117, 22] width 38 height 5
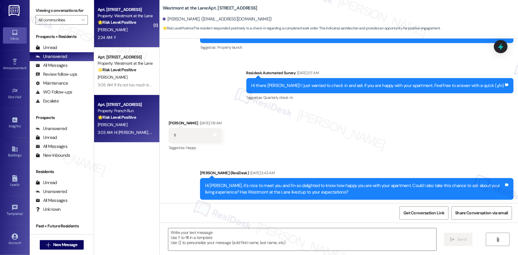
type textarea "Fetching suggested responses. Please feel free to read through the conversation…"
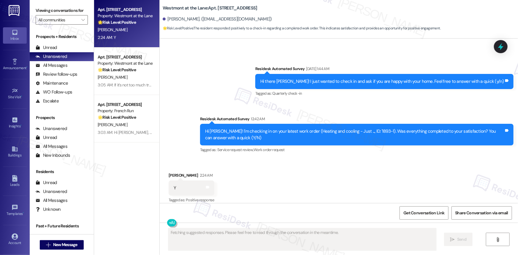
scroll to position [1227, 0]
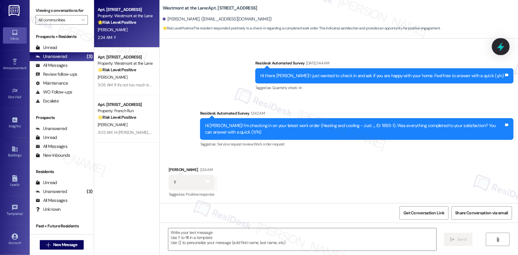
click at [503, 44] on icon at bounding box center [501, 47] width 10 height 10
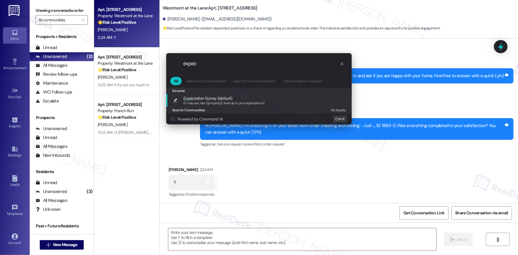
type input "expec"
click at [223, 102] on span "If I may ask...has {{property}} lived up to your expectations?" at bounding box center [224, 103] width 81 height 4
type textarea "If I may ask...has {{property}} lived up to your expectations?"
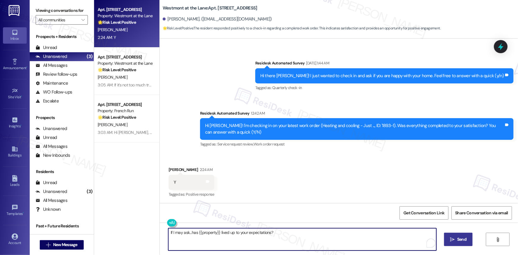
click at [459, 236] on span "Send" at bounding box center [462, 239] width 9 height 6
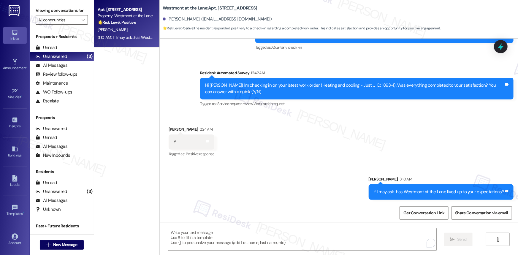
scroll to position [1268, 0]
